Goal: Task Accomplishment & Management: Use online tool/utility

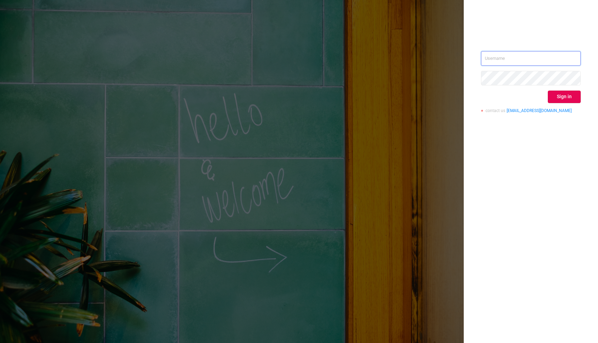
click at [559, 56] on input "text" at bounding box center [531, 58] width 100 height 15
type input "[EMAIL_ADDRESS][DOMAIN_NAME]"
click at [569, 99] on button "Sign in" at bounding box center [564, 97] width 33 height 12
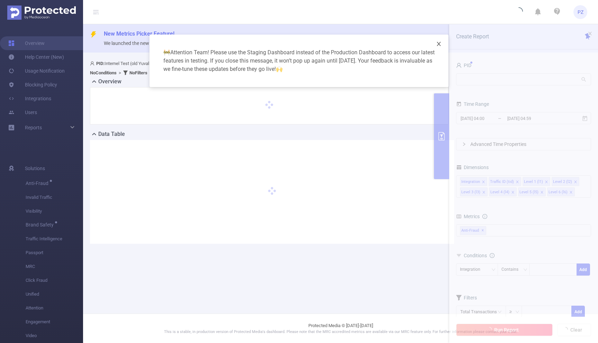
click at [442, 45] on span "Close" at bounding box center [438, 44] width 19 height 19
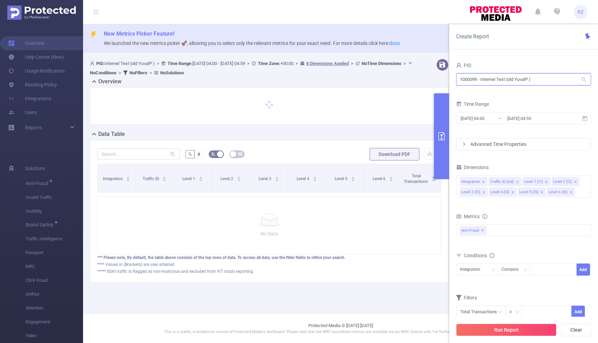
click at [483, 79] on input "1000099 - Internel Test (old YuvalP )" at bounding box center [523, 79] width 135 height 12
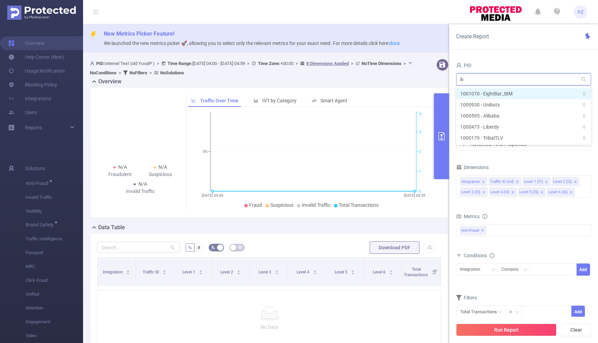
type input "ibm"
click at [520, 93] on li "1001070 - EightBar_IBM 0" at bounding box center [523, 93] width 135 height 11
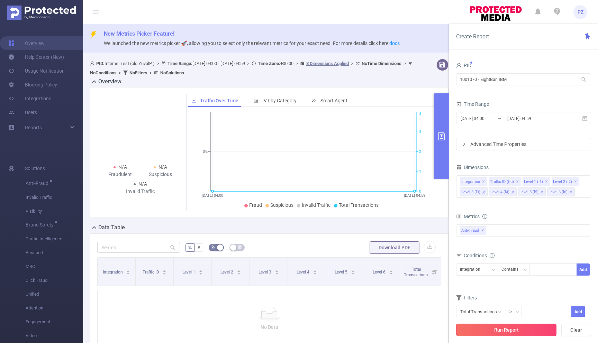
click at [532, 332] on button "Run Report" at bounding box center [506, 330] width 100 height 12
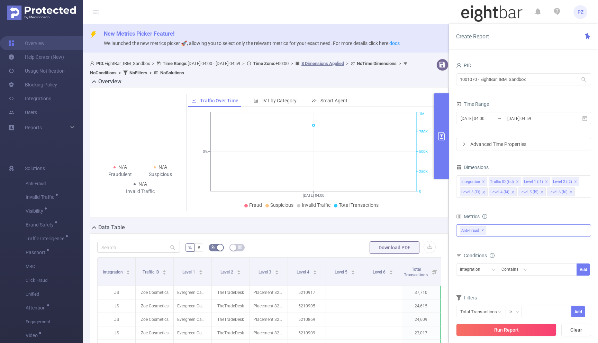
click at [506, 228] on div "Anti-Fraud ✕" at bounding box center [523, 231] width 135 height 12
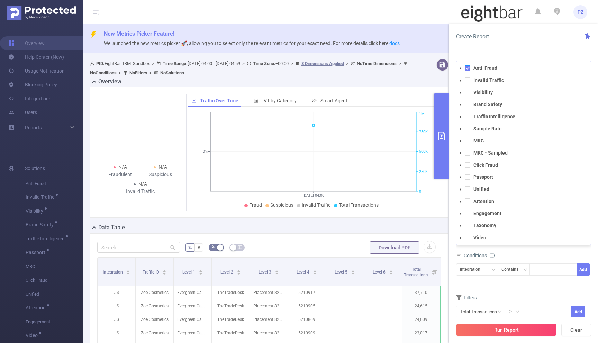
click at [466, 70] on span at bounding box center [468, 68] width 6 height 6
click at [467, 79] on span at bounding box center [468, 81] width 6 height 6
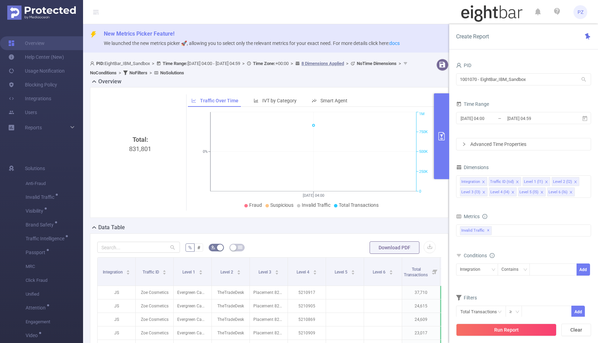
click at [485, 55] on div "PID 1001070 - EightBar_IBM_Sandbox 1001070 - EightBar_IBM_Sandbox Time Range [D…" at bounding box center [523, 205] width 149 height 302
click at [513, 326] on button "Run Report" at bounding box center [506, 330] width 100 height 12
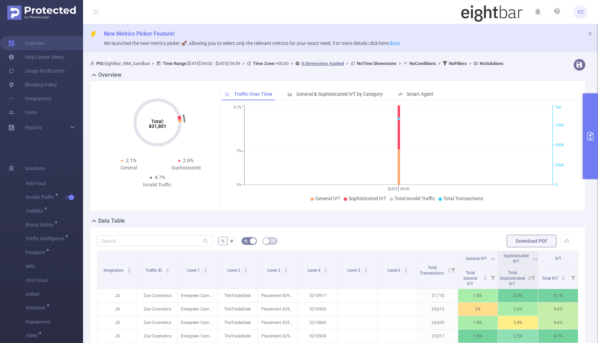
click at [580, 161] on div "Total: 831,801 Total: 831,801 2.1% General 2.6% Sophisticated 4.7% Invalid Traf…" at bounding box center [338, 146] width 496 height 131
click at [592, 161] on button "primary" at bounding box center [590, 136] width 15 height 86
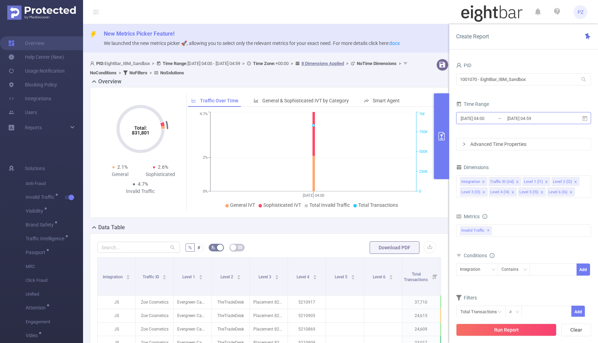
click at [512, 116] on input "[DATE] 04:59" at bounding box center [535, 118] width 56 height 9
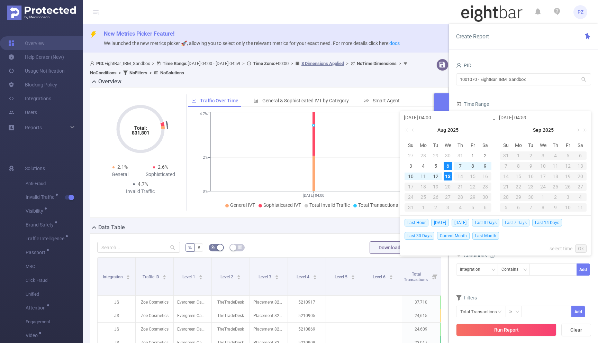
click at [518, 222] on span "Last 7 Days" at bounding box center [515, 223] width 27 height 8
type input "[DATE] 00:00"
type input "[DATE] 23:59"
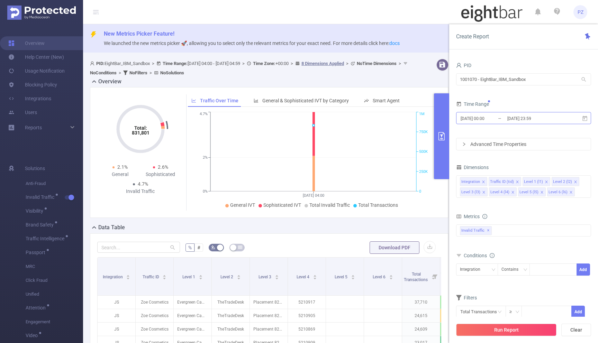
click at [521, 117] on input "[DATE] 23:59" at bounding box center [535, 118] width 56 height 9
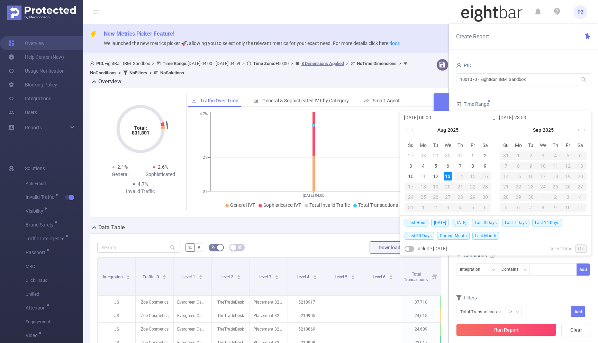
click at [459, 224] on span "[DATE]" at bounding box center [461, 223] width 18 height 8
type input "[DATE] 00:00"
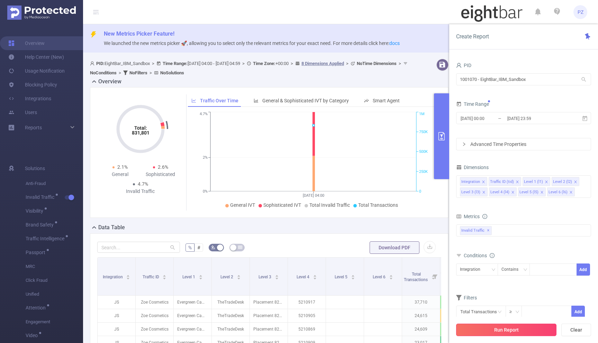
click at [504, 331] on button "Run Report" at bounding box center [506, 330] width 100 height 12
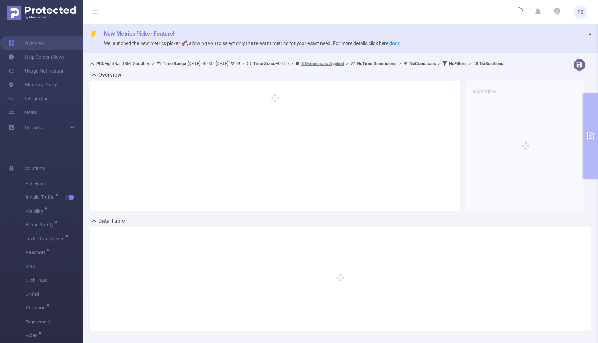
click at [590, 34] on icon "icon: close" at bounding box center [590, 33] width 3 height 3
